Goal: Task Accomplishment & Management: Use online tool/utility

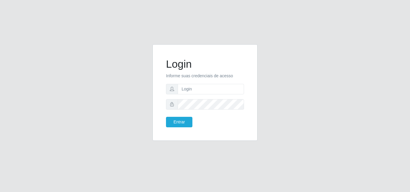
click at [191, 89] on input "text" at bounding box center [211, 89] width 66 height 11
type input "biatriz@comprebem"
click at [235, 35] on div "Login Informe suas credenciais de acesso biatriz@comprebem Entrar" at bounding box center [205, 96] width 410 height 192
click at [182, 124] on button "Entrar" at bounding box center [179, 122] width 26 height 11
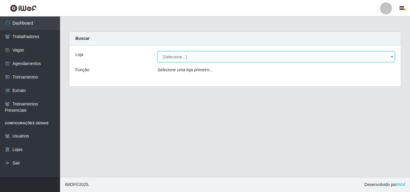
click at [196, 60] on select "[Selecione...] Supermercado Compre Bem - Itabaiana" at bounding box center [276, 57] width 237 height 11
select select "264"
click at [158, 52] on select "[Selecione...] Supermercado Compre Bem - Itabaiana" at bounding box center [276, 57] width 237 height 11
